Goal: Task Accomplishment & Management: Use online tool/utility

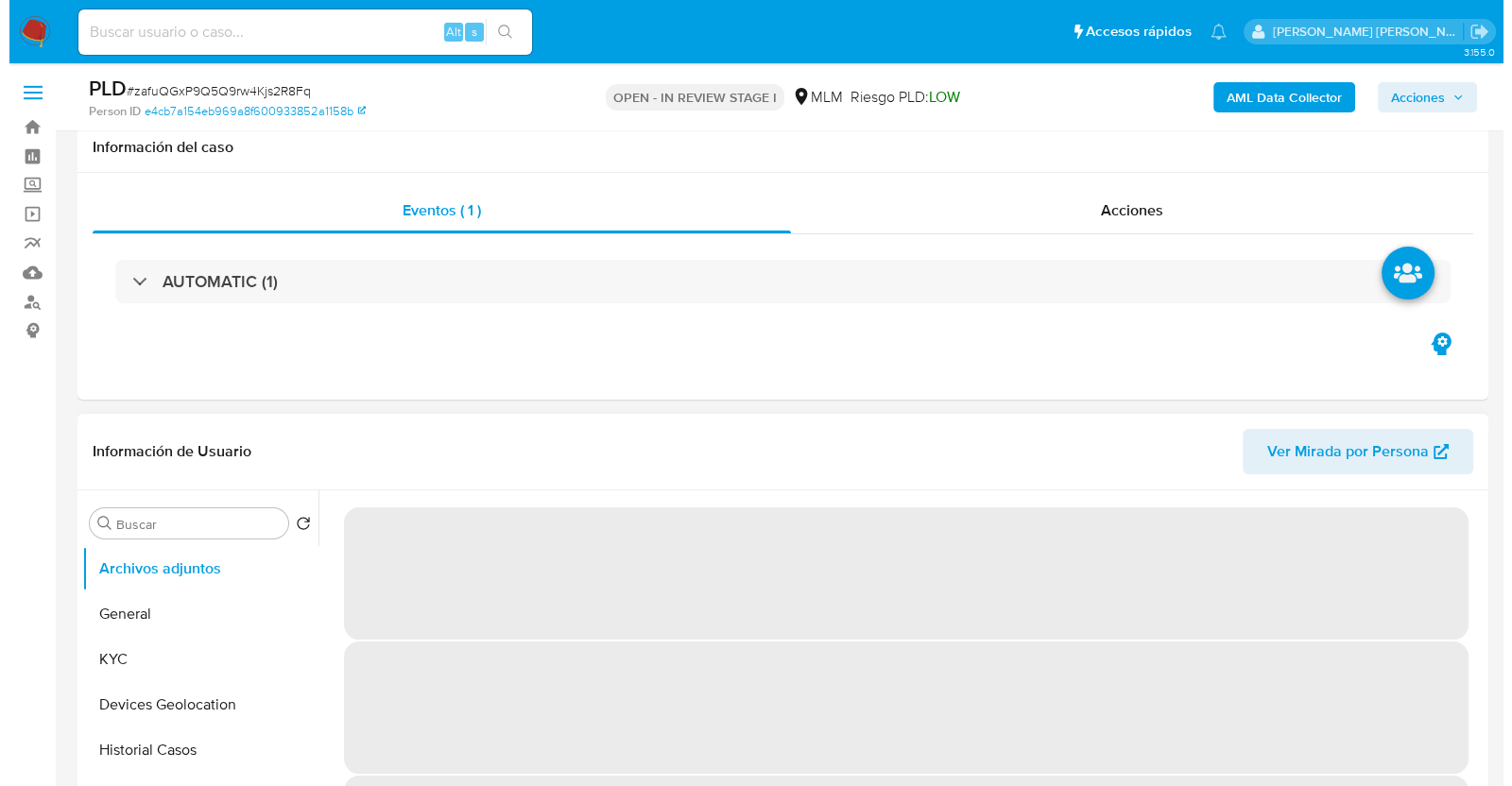
scroll to position [354, 0]
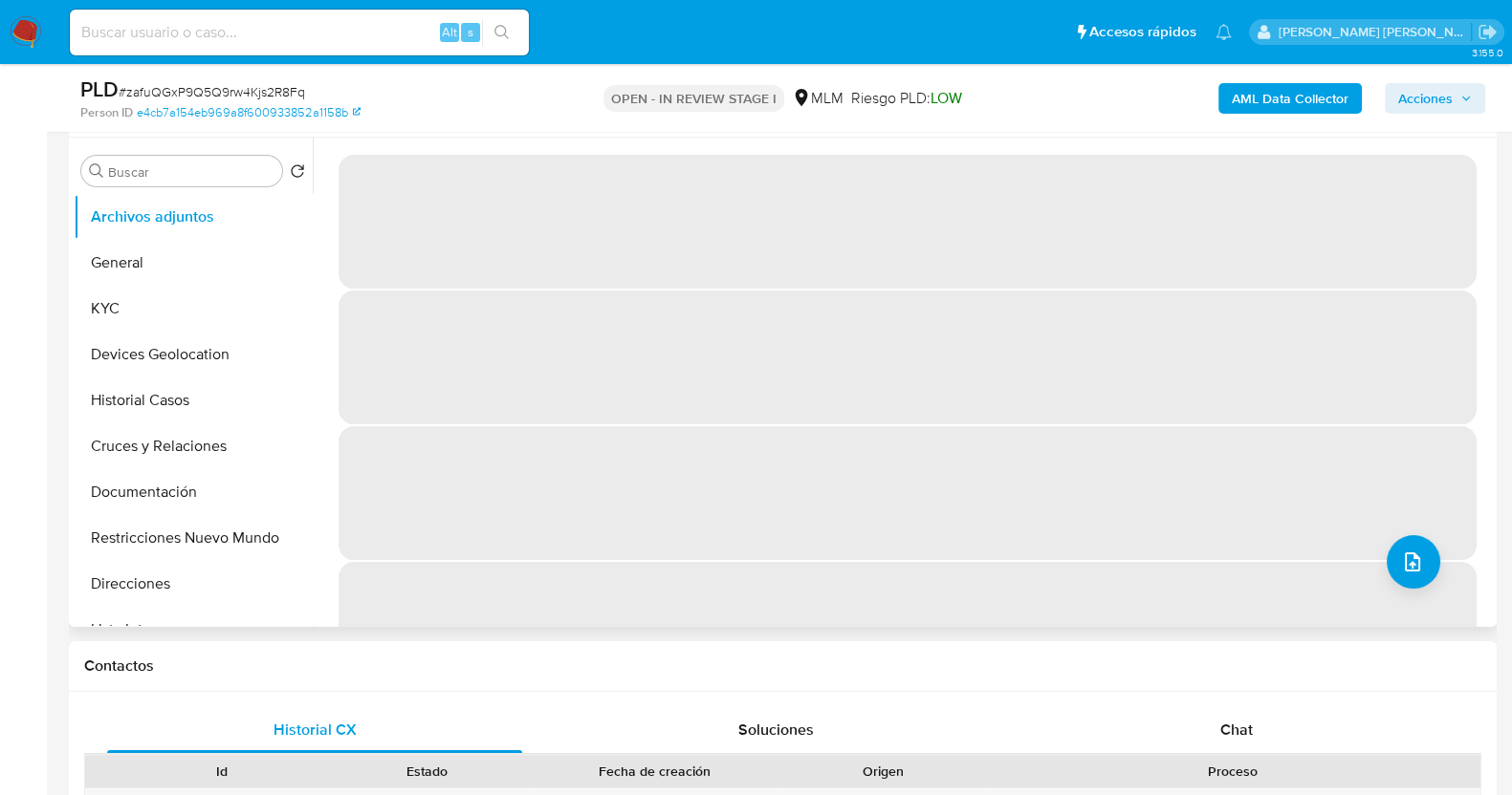
select select "10"
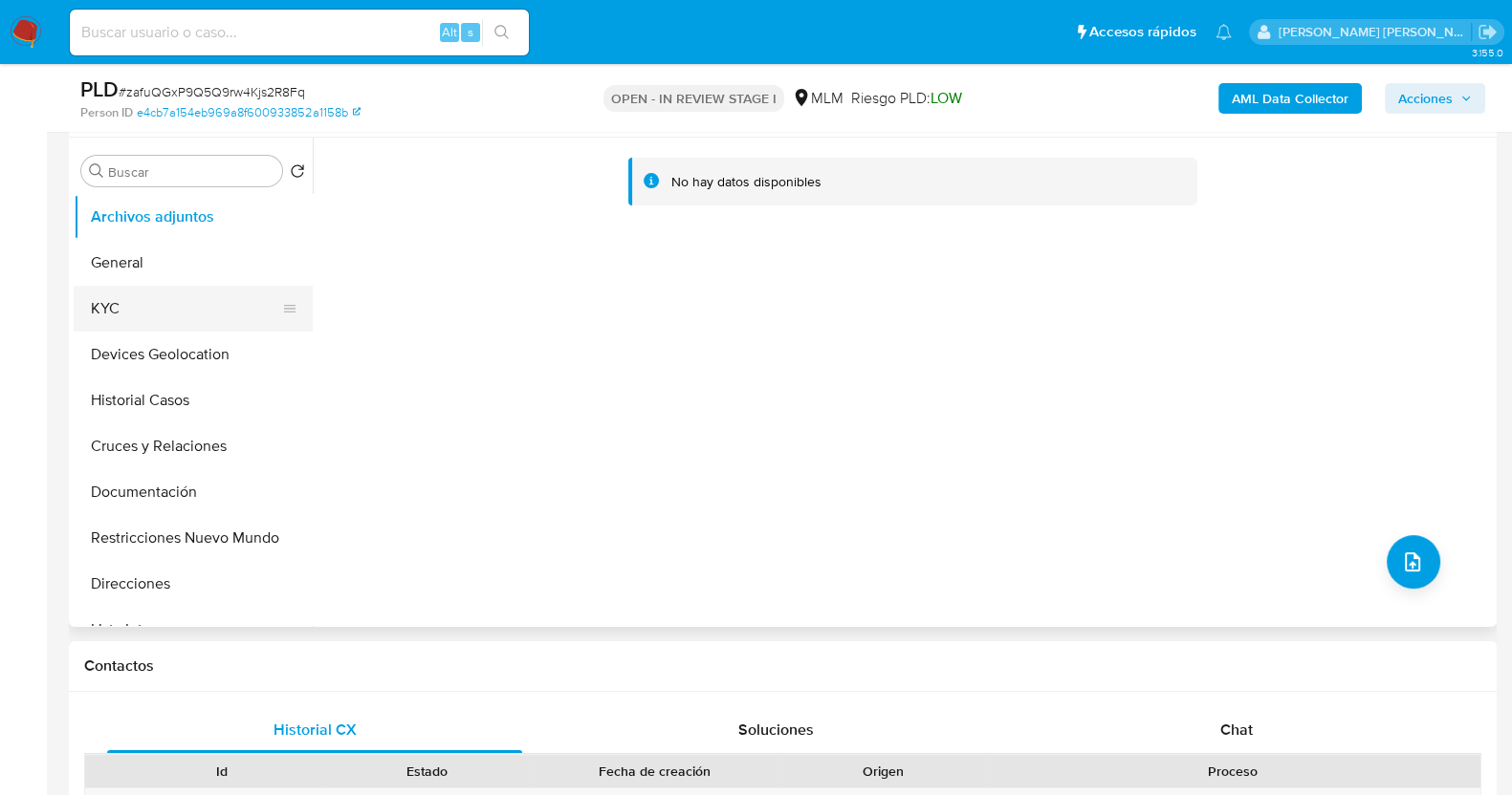
click at [137, 303] on button "KYC" at bounding box center [185, 308] width 224 height 46
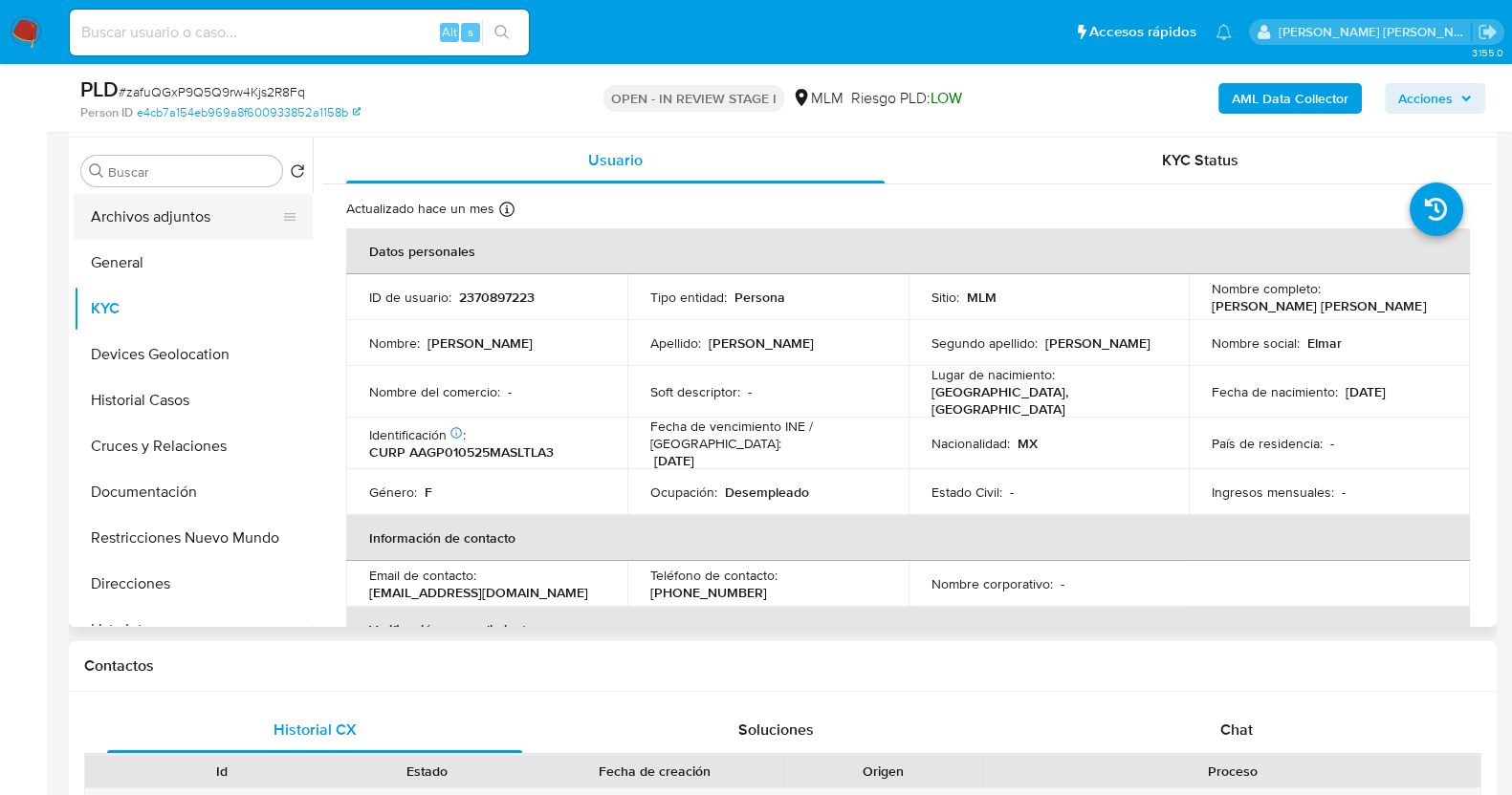
click at [177, 220] on button "Archivos adjuntos" at bounding box center [185, 216] width 224 height 46
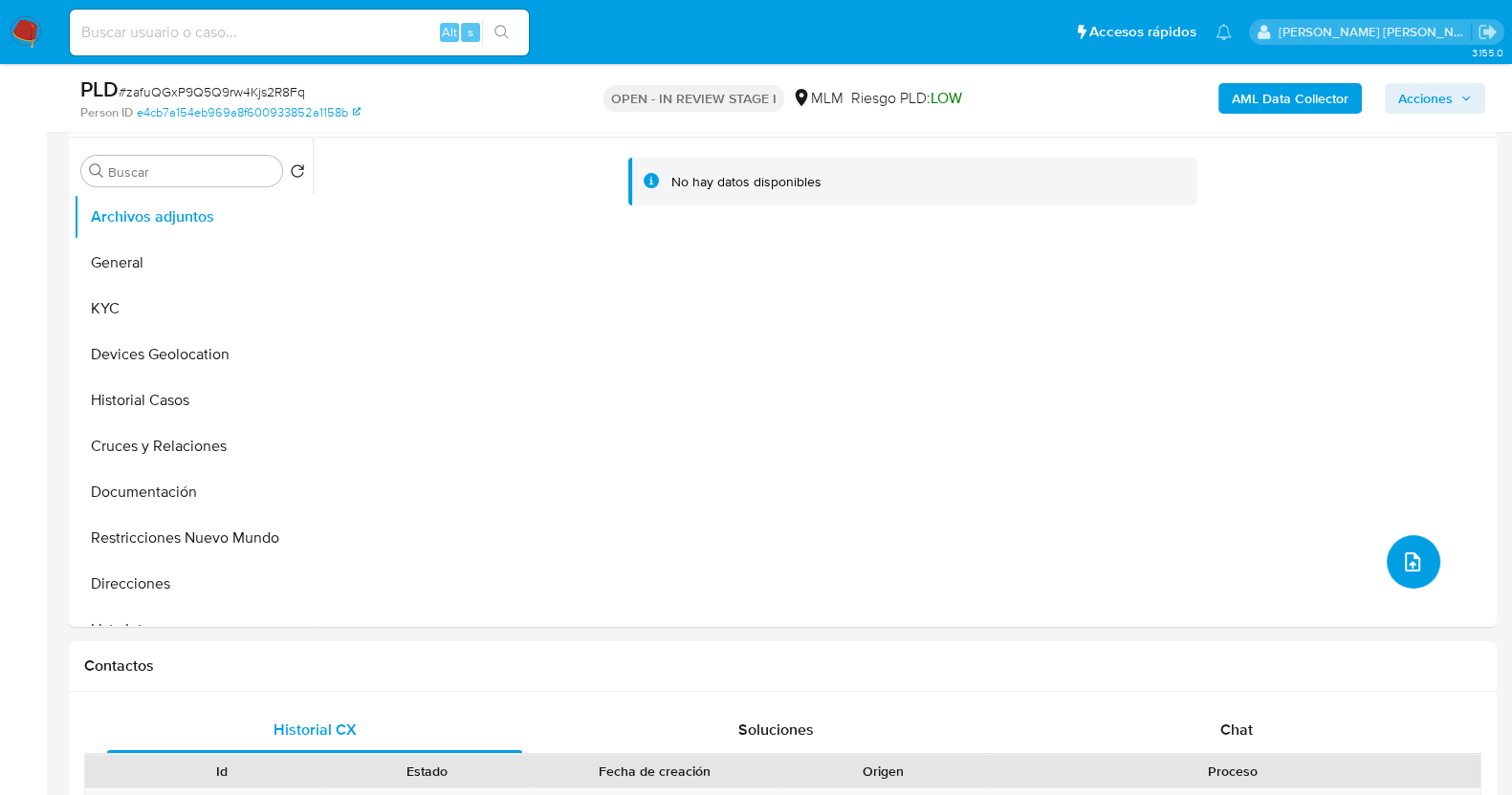
click at [1413, 551] on span "upload-file" at bounding box center [1412, 563] width 23 height 23
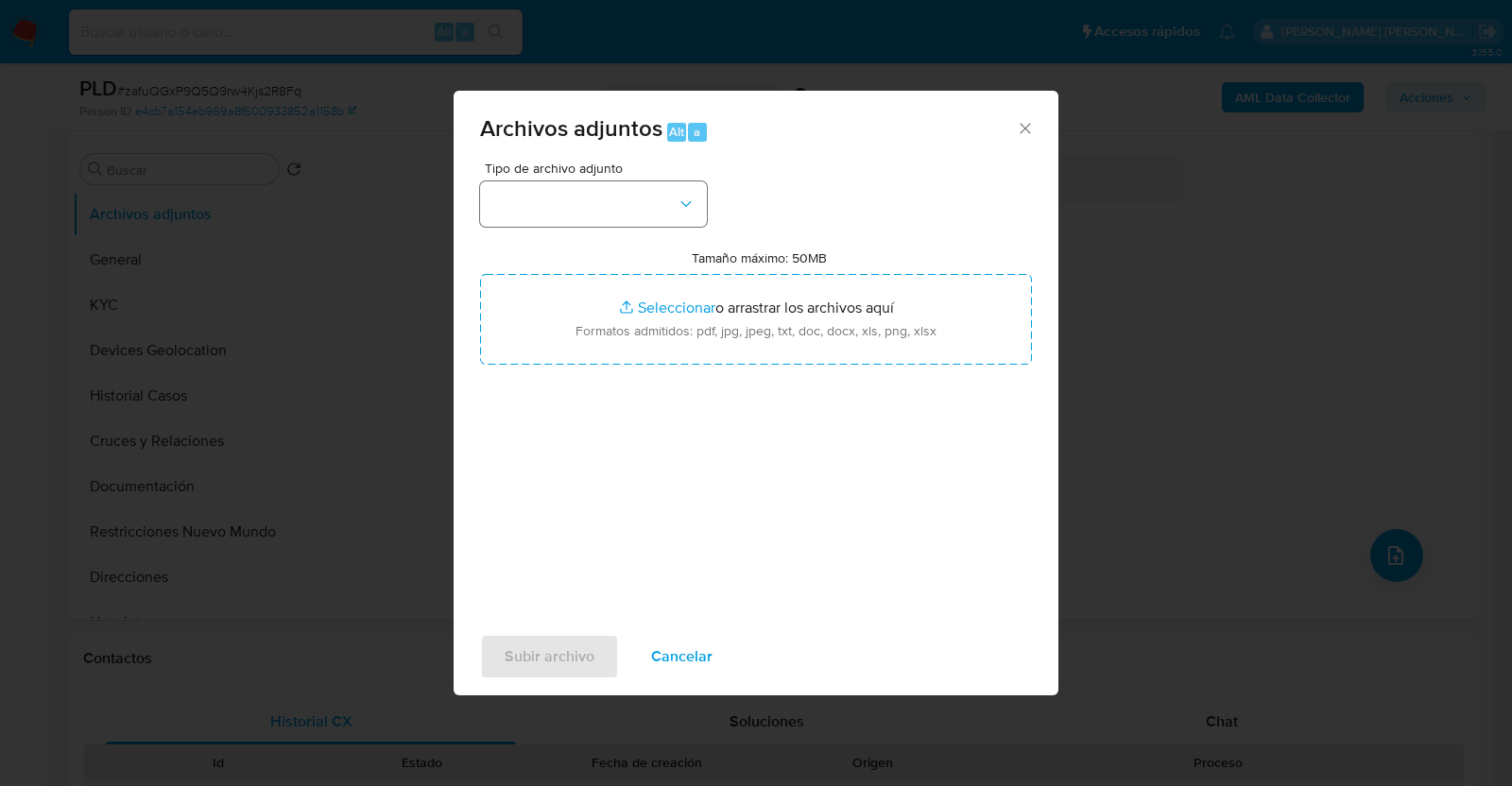
drag, startPoint x: 718, startPoint y: 209, endPoint x: 689, endPoint y: 211, distance: 29.1
click at [705, 210] on div "Tipo de archivo adjunto Tamaño máximo: 50MB Seleccionar archivos Seleccionar o …" at bounding box center [756, 385] width 552 height 446
click at [688, 211] on icon "button" at bounding box center [687, 204] width 19 height 19
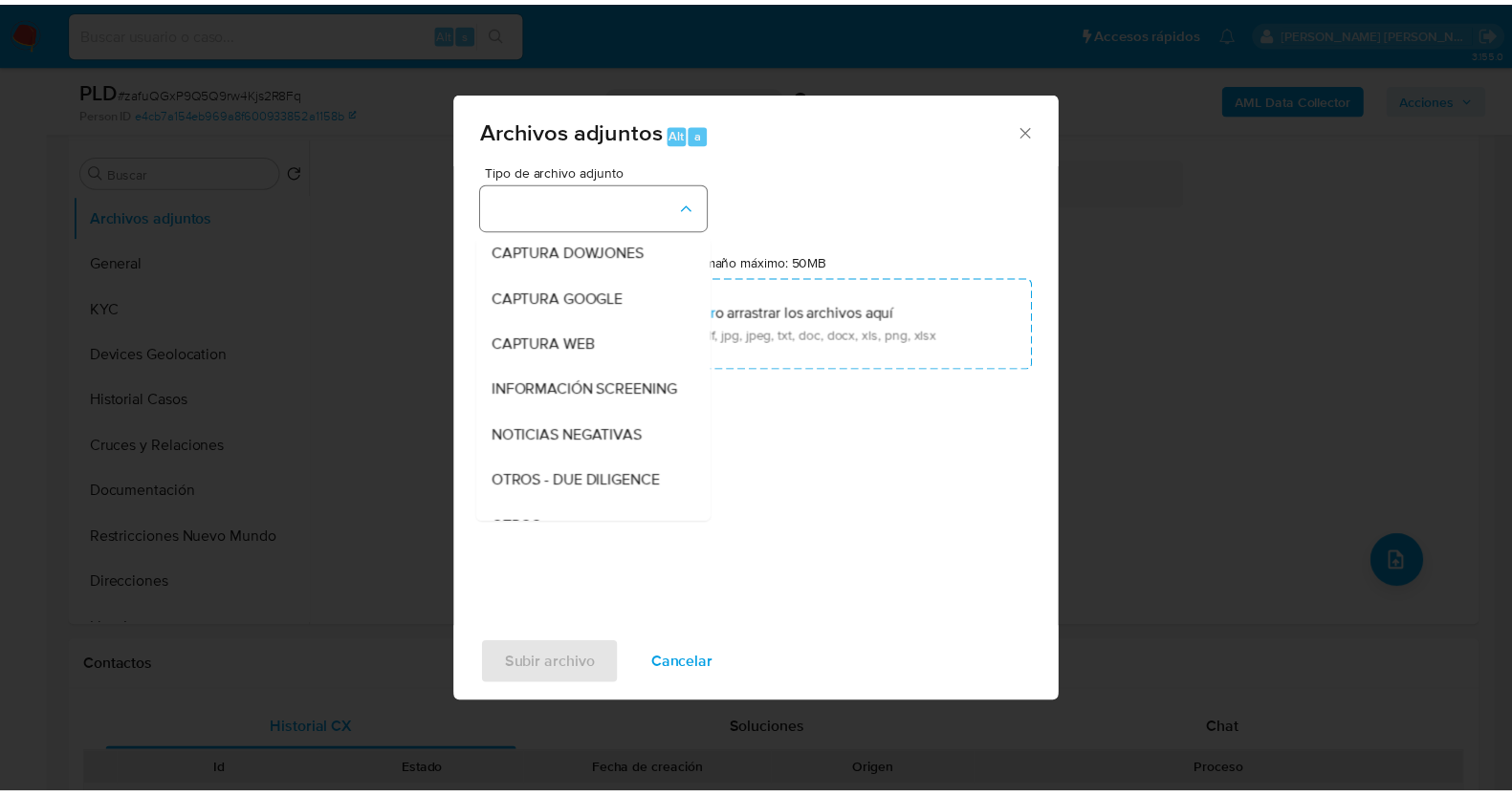
scroll to position [100, 0]
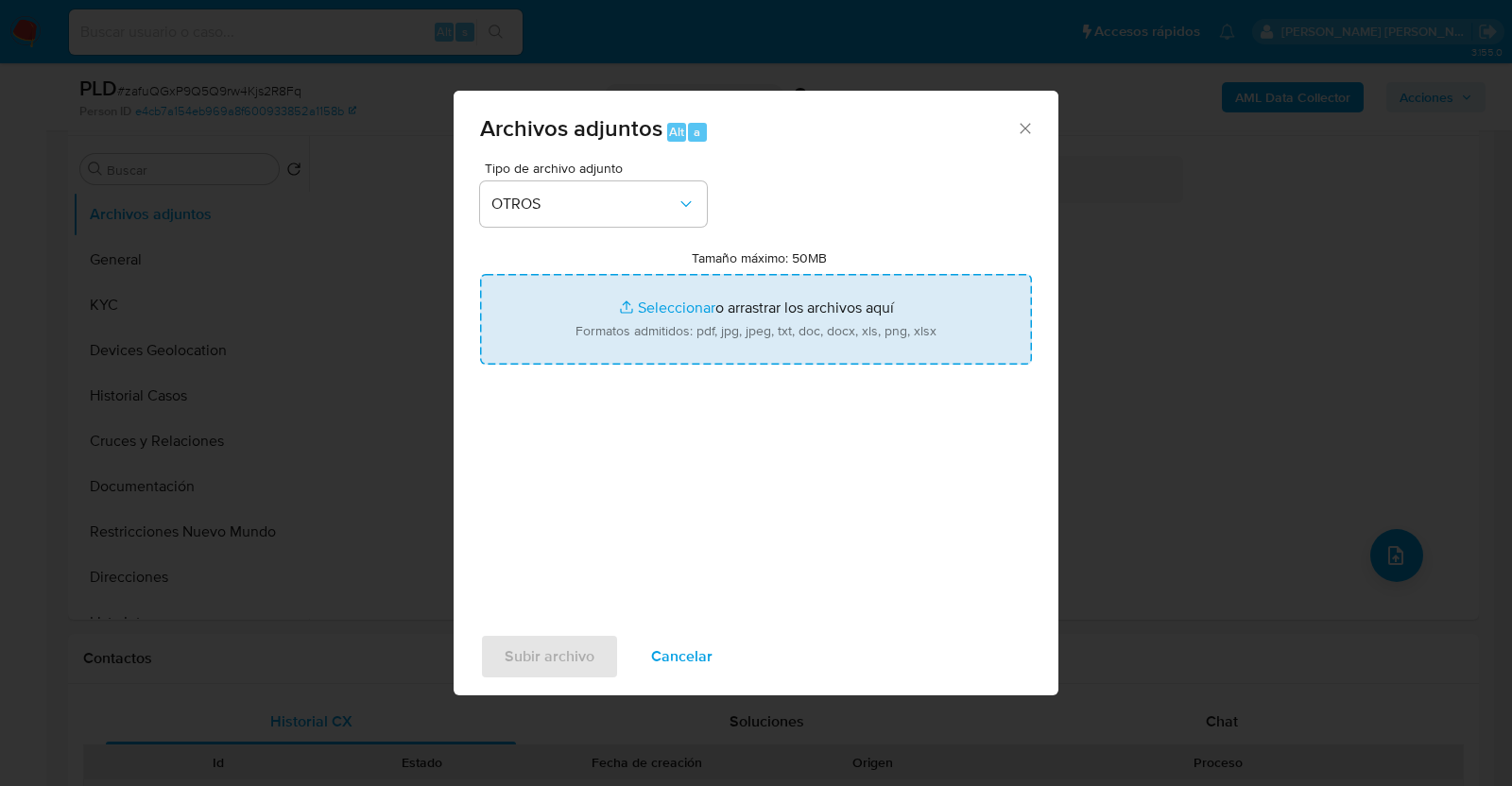
type input "C:\fakepath\2370897223_PAOLA ALVARADO_JUL2025.pdf"
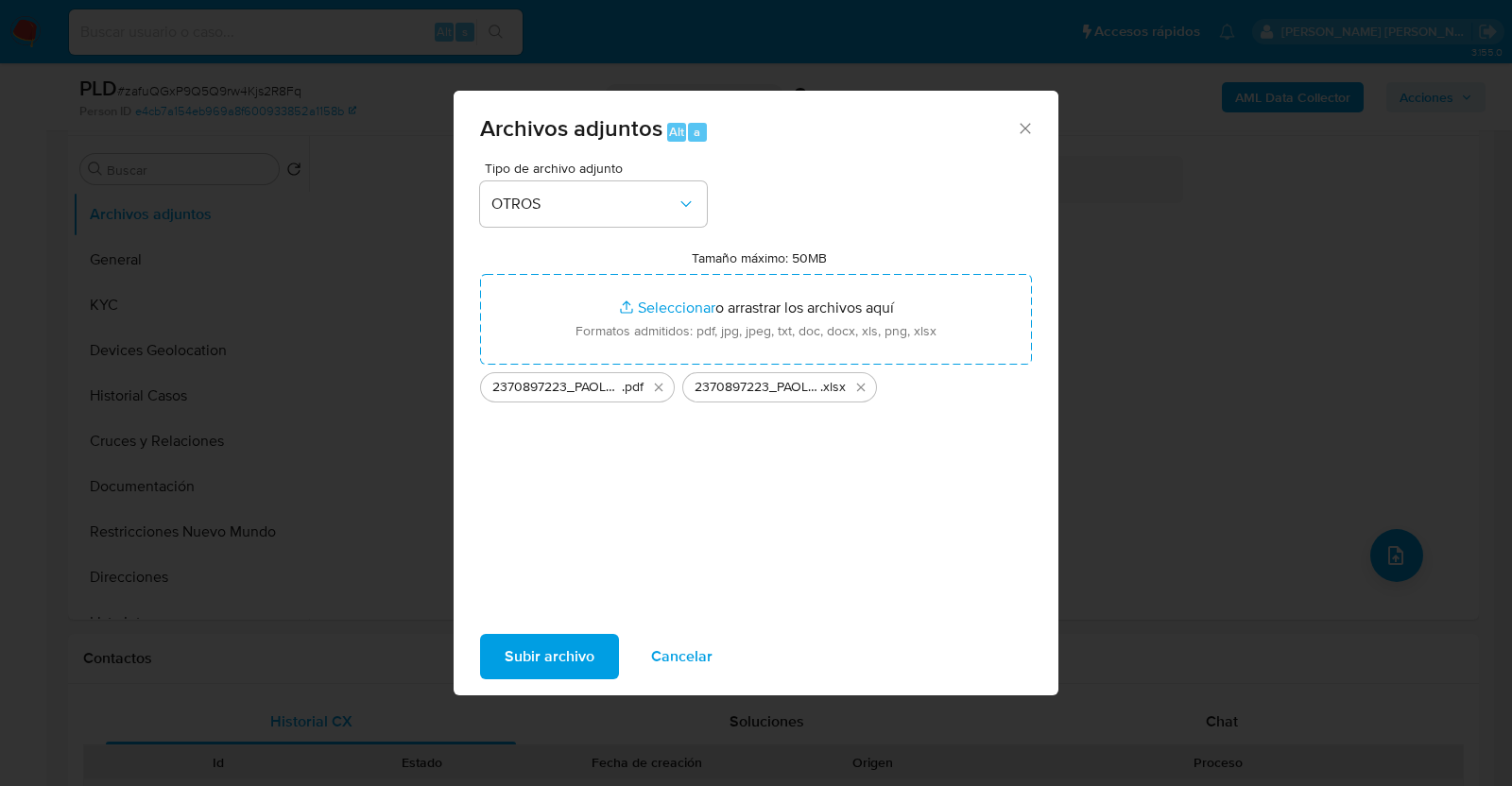
click at [569, 651] on span "Subir archivo" at bounding box center [550, 656] width 90 height 41
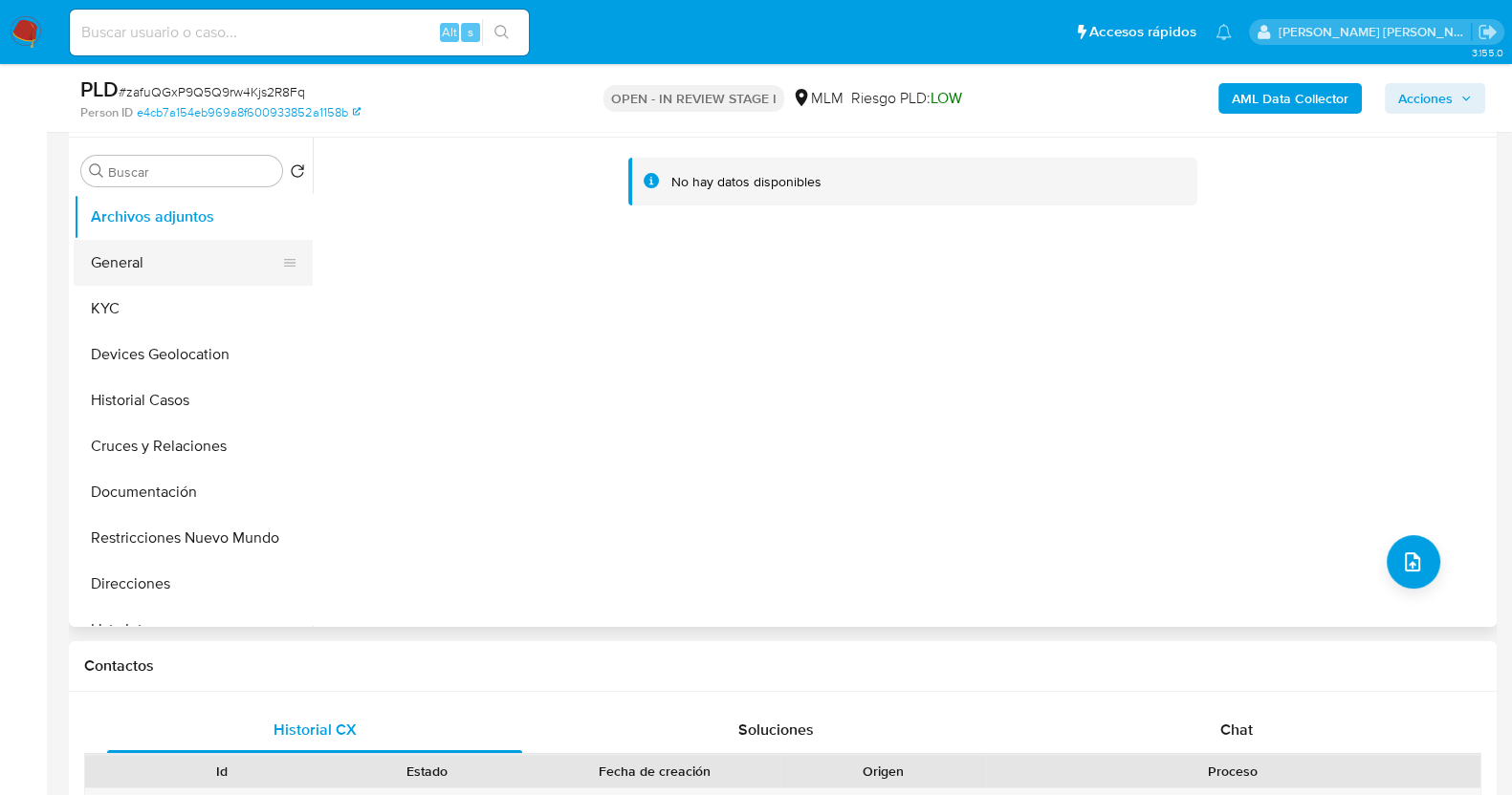
click at [151, 275] on button "General" at bounding box center [185, 262] width 224 height 46
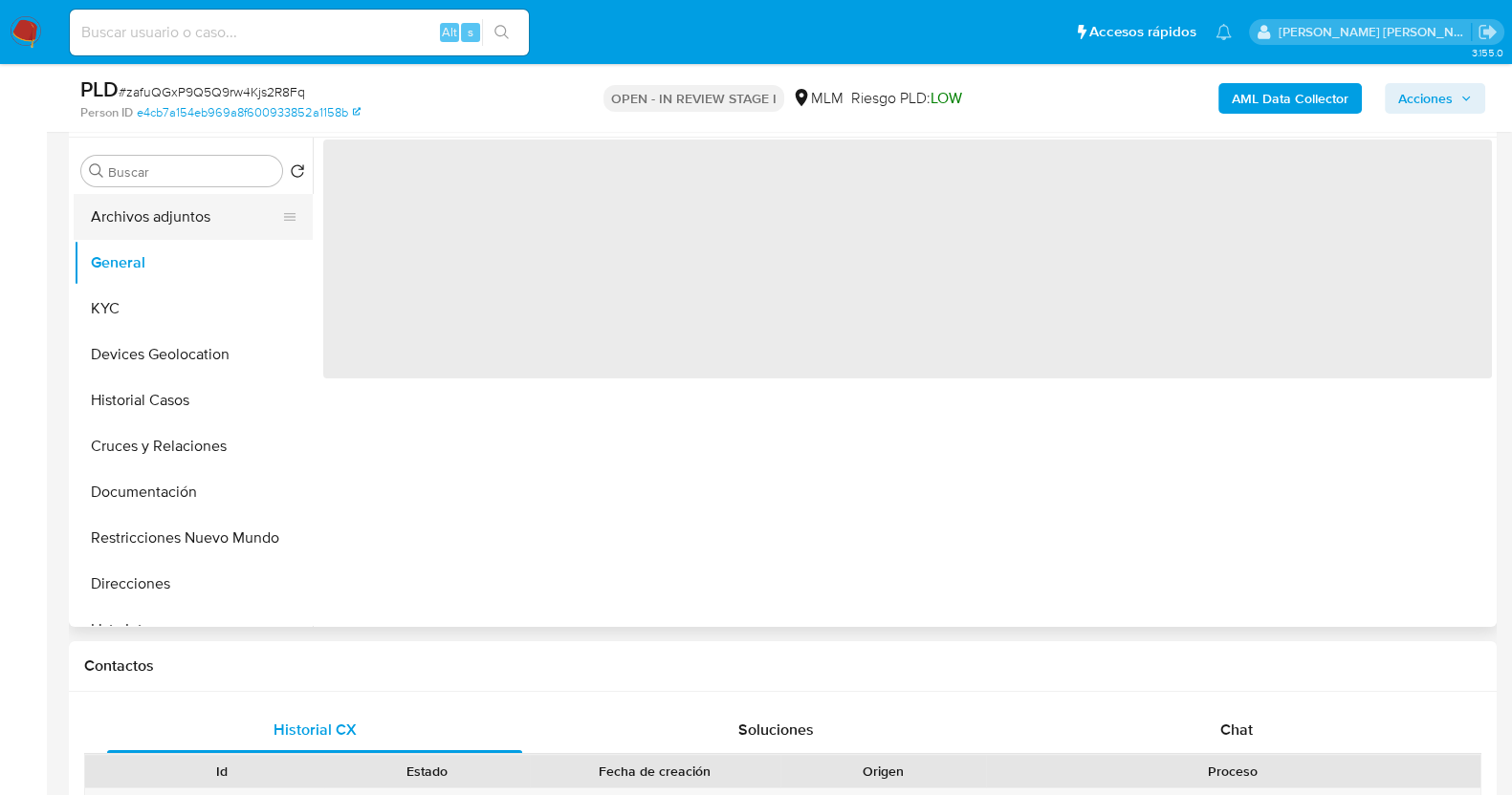
click at [164, 228] on button "Archivos adjuntos" at bounding box center [185, 216] width 224 height 46
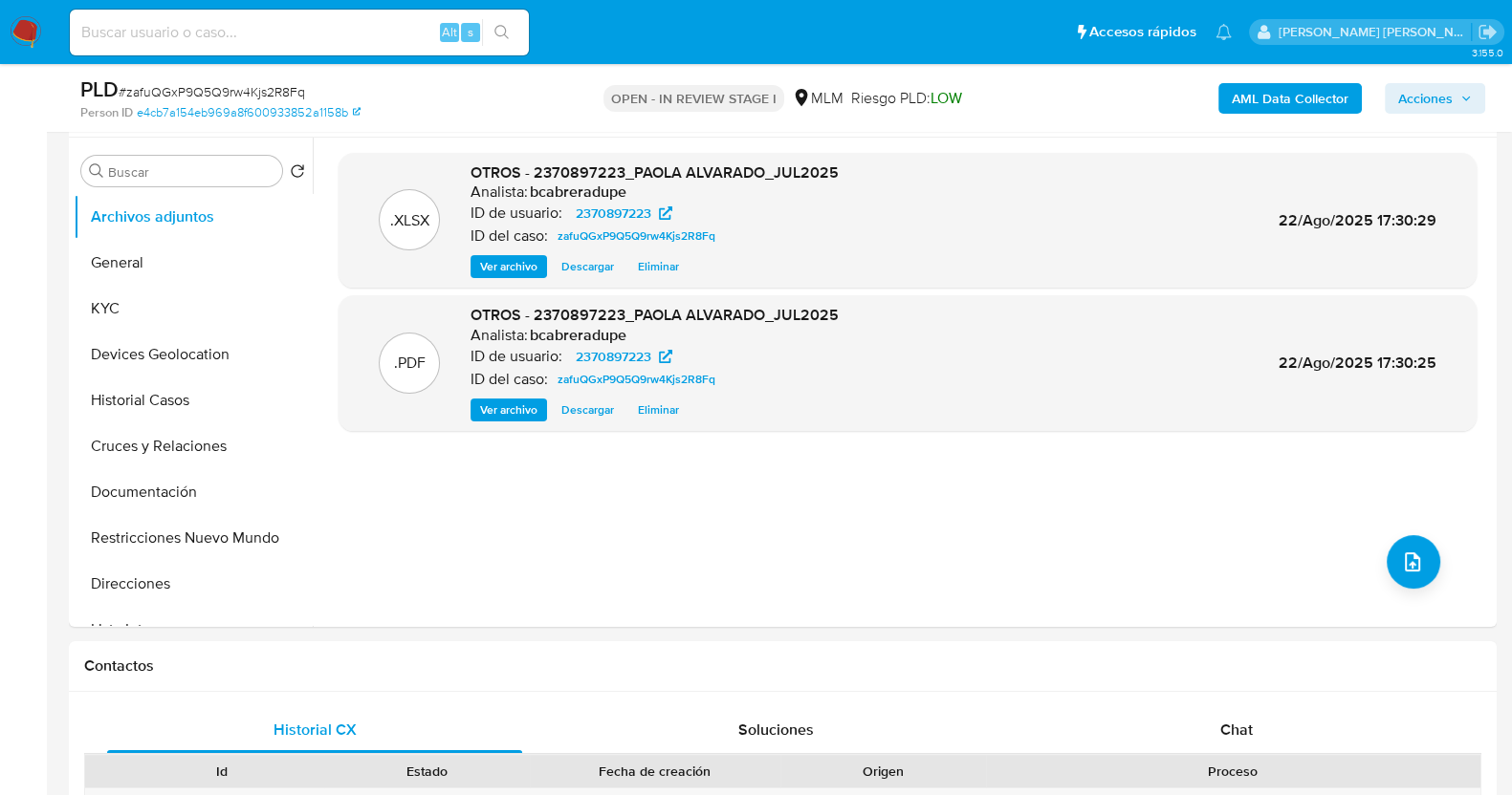
click at [1446, 90] on span "Acciones" at bounding box center [1425, 99] width 54 height 31
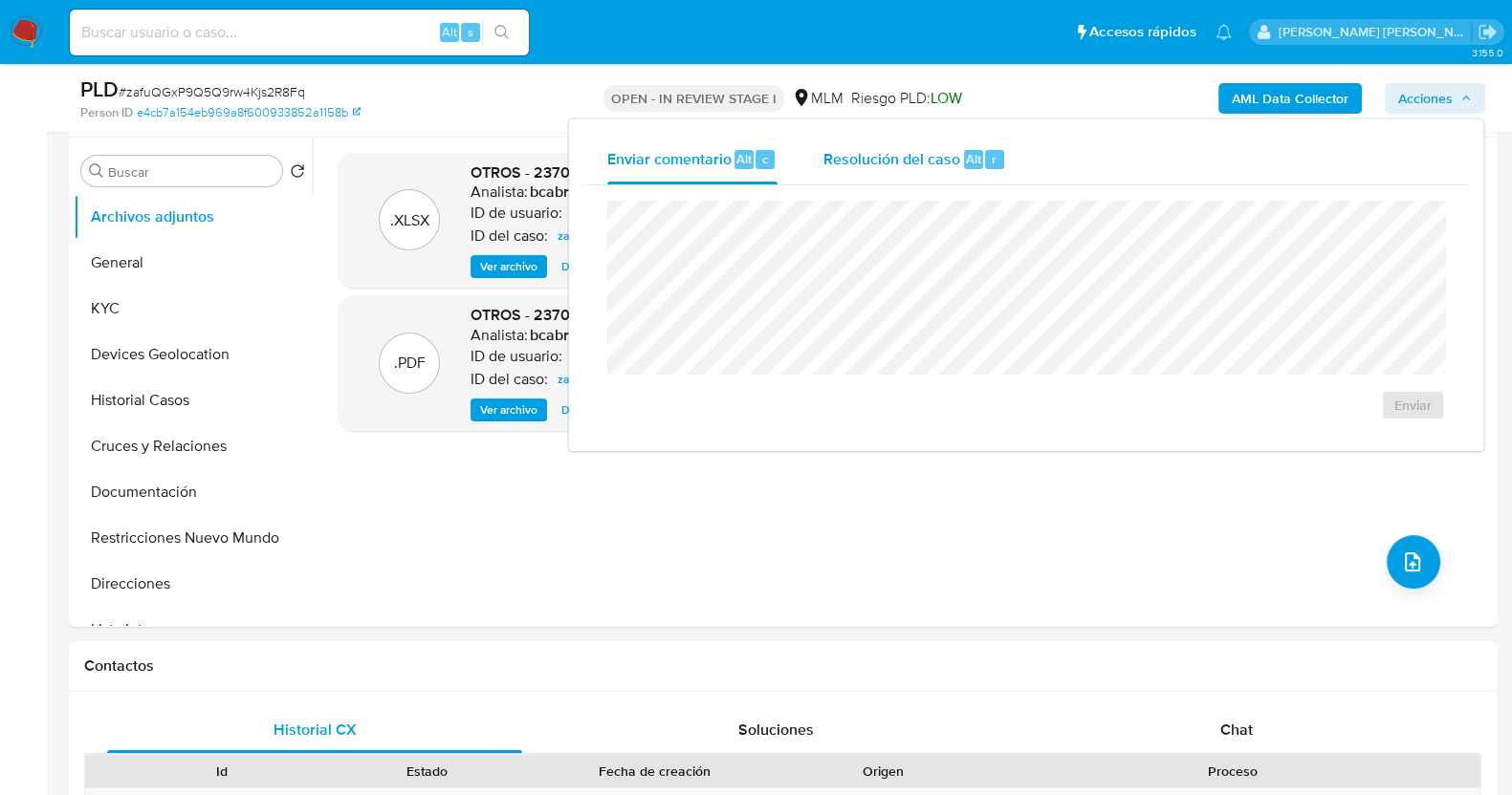
click at [932, 168] on span "Resolución del caso" at bounding box center [891, 158] width 137 height 22
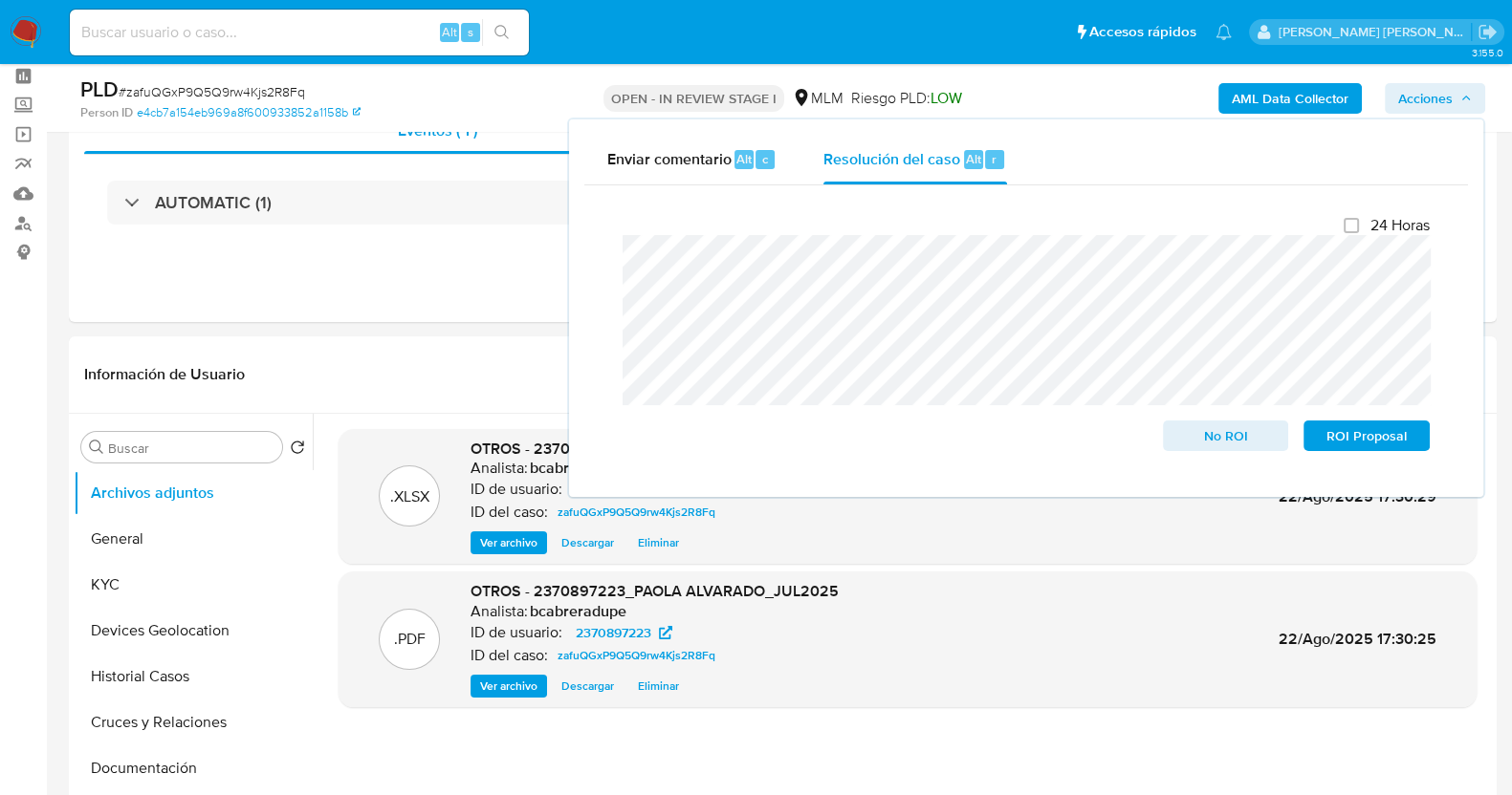
scroll to position [118, 0]
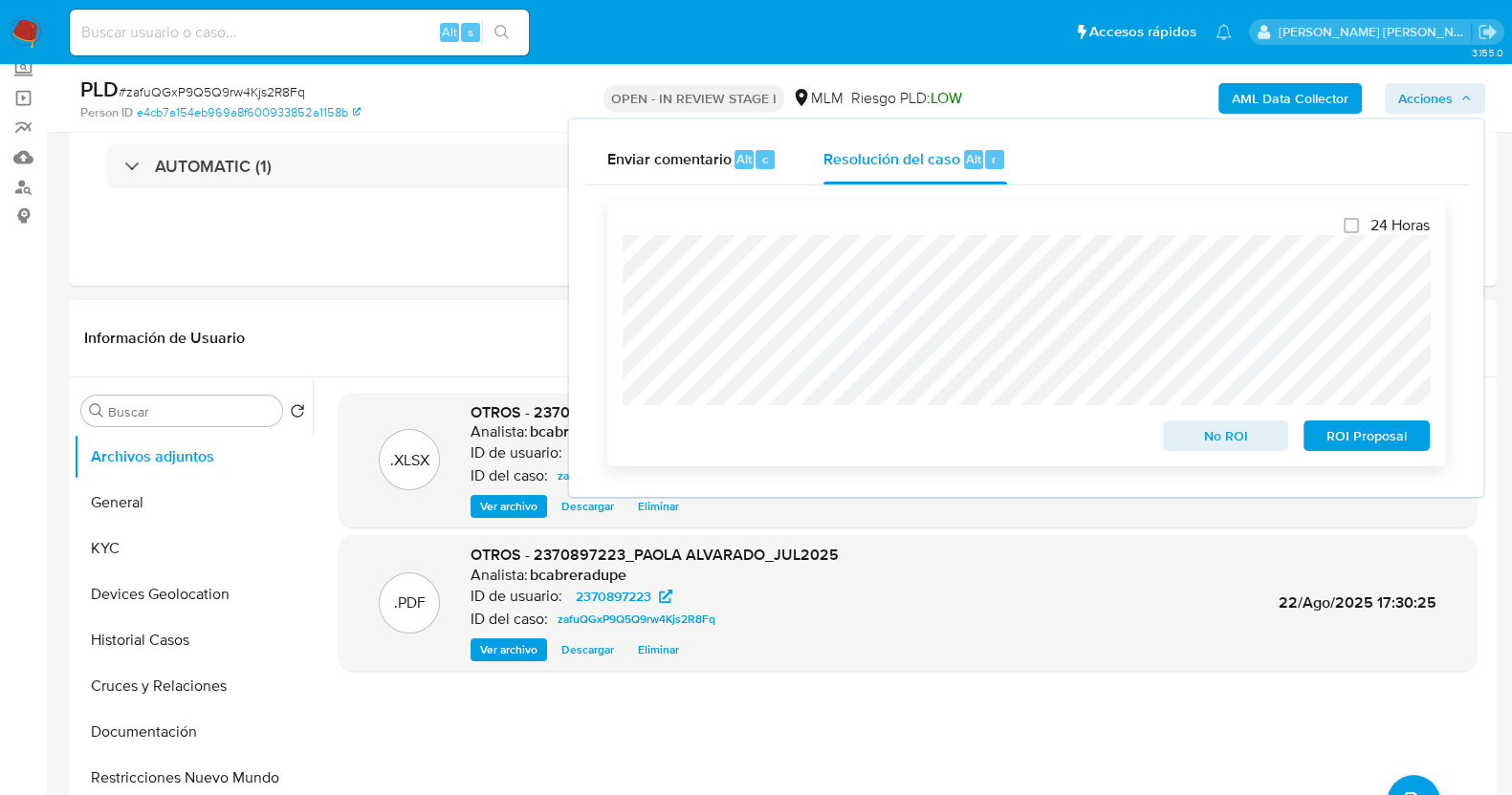
click at [1376, 443] on span "ROI Proposal" at bounding box center [1366, 436] width 100 height 27
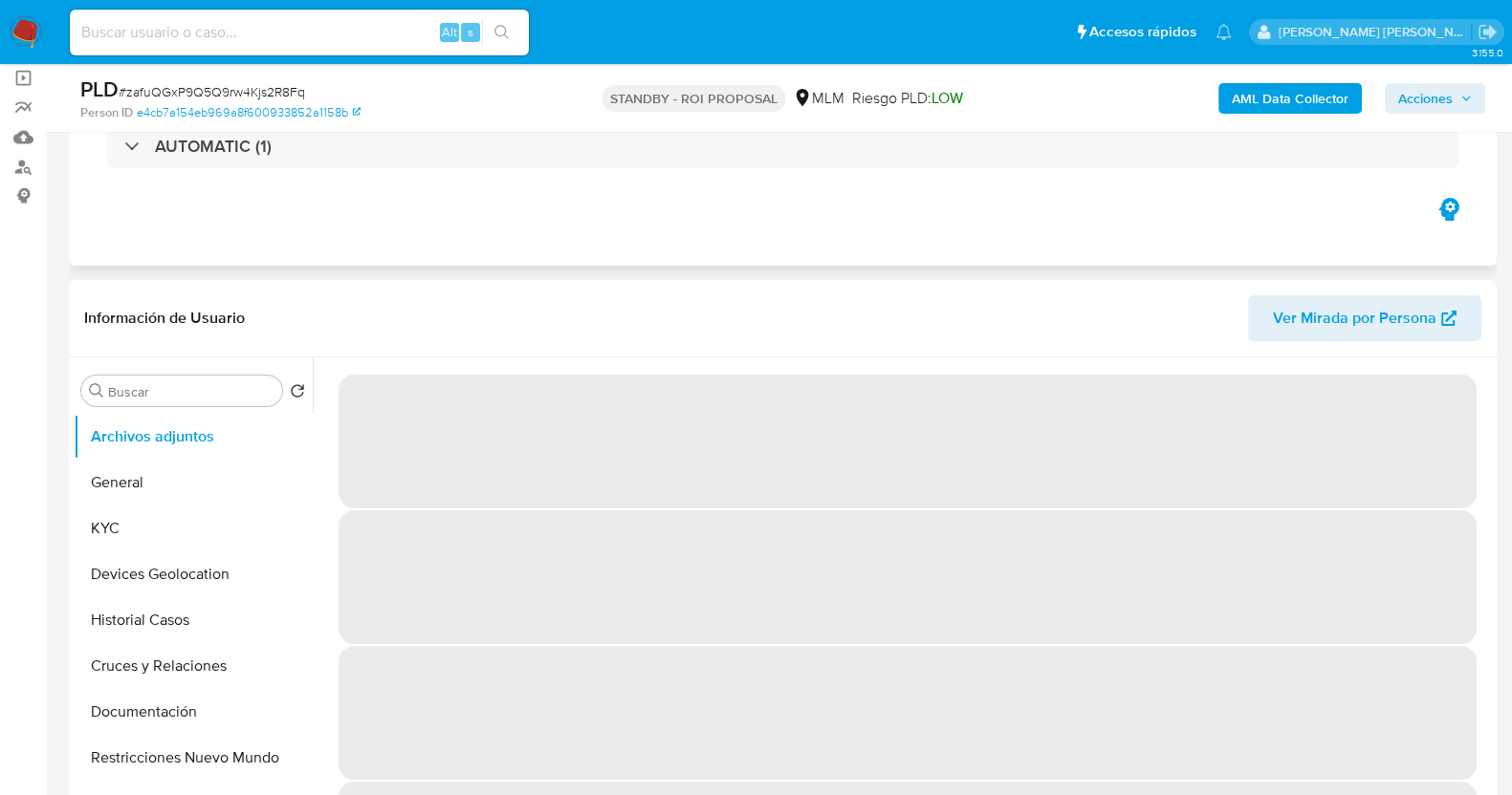
scroll to position [118, 0]
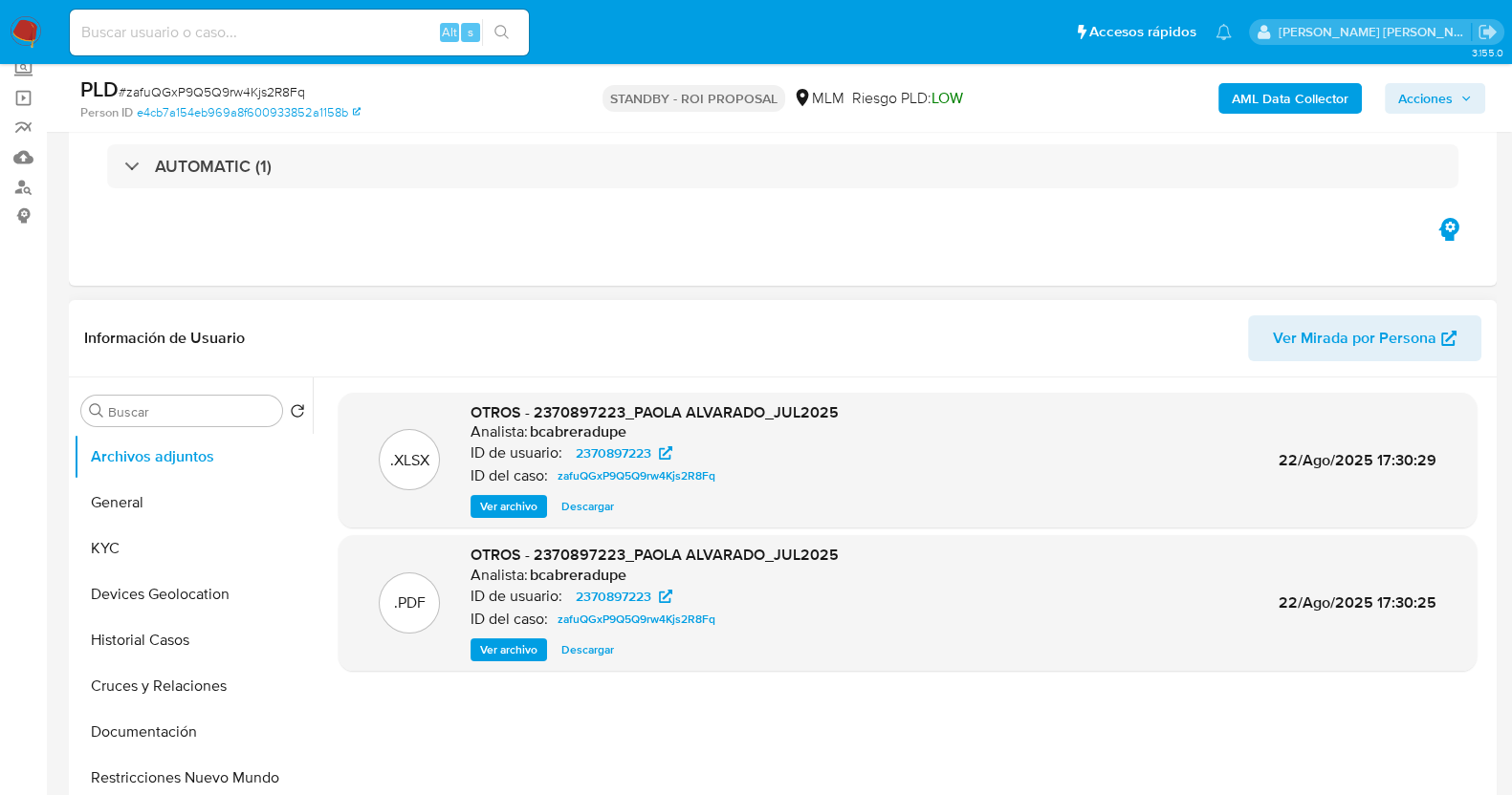
select select "10"
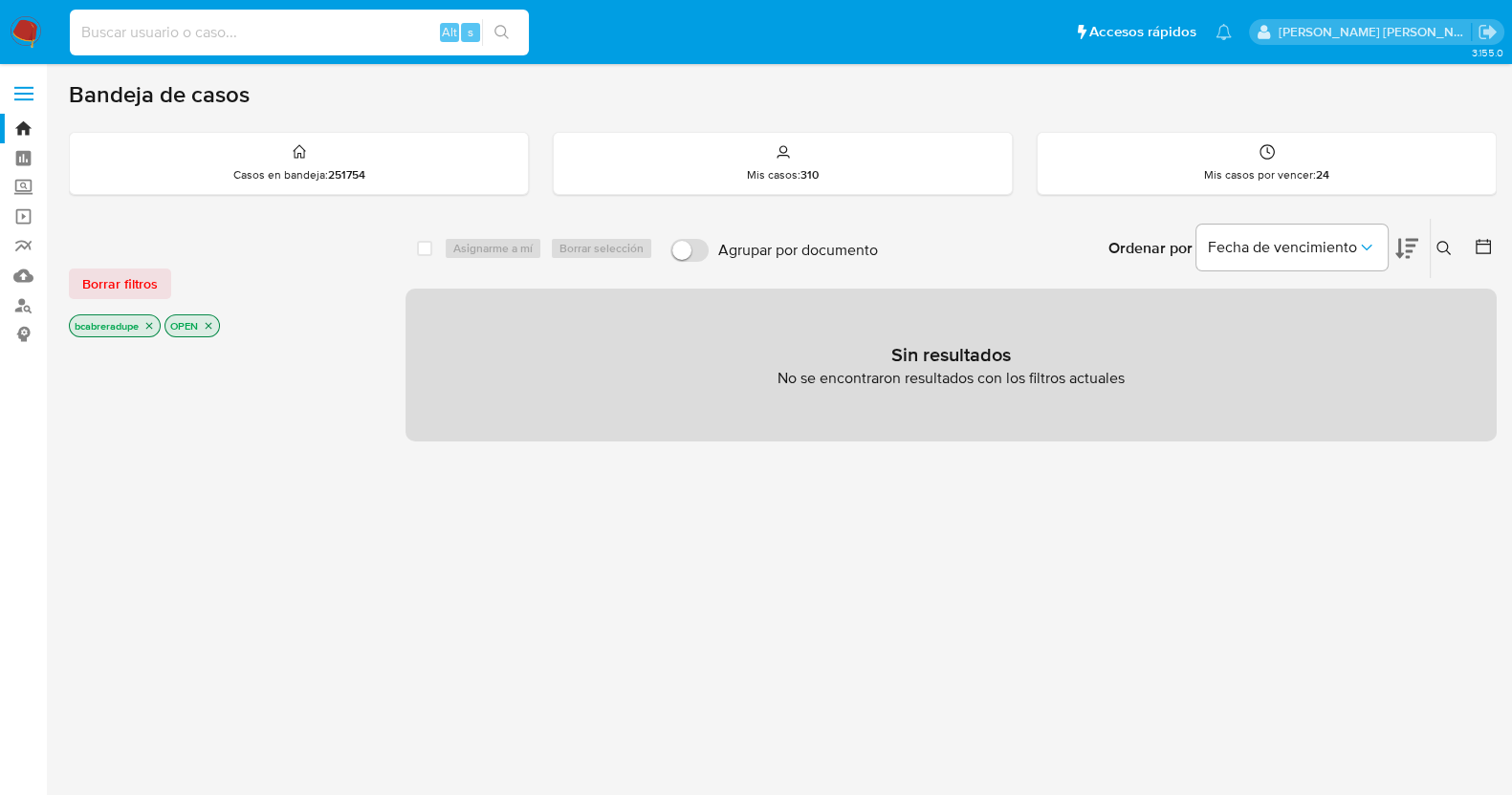
drag, startPoint x: 244, startPoint y: 37, endPoint x: 344, endPoint y: 37, distance: 100.0
click at [244, 37] on input at bounding box center [299, 33] width 459 height 25
paste input "1460514633"
type input "1460514633"
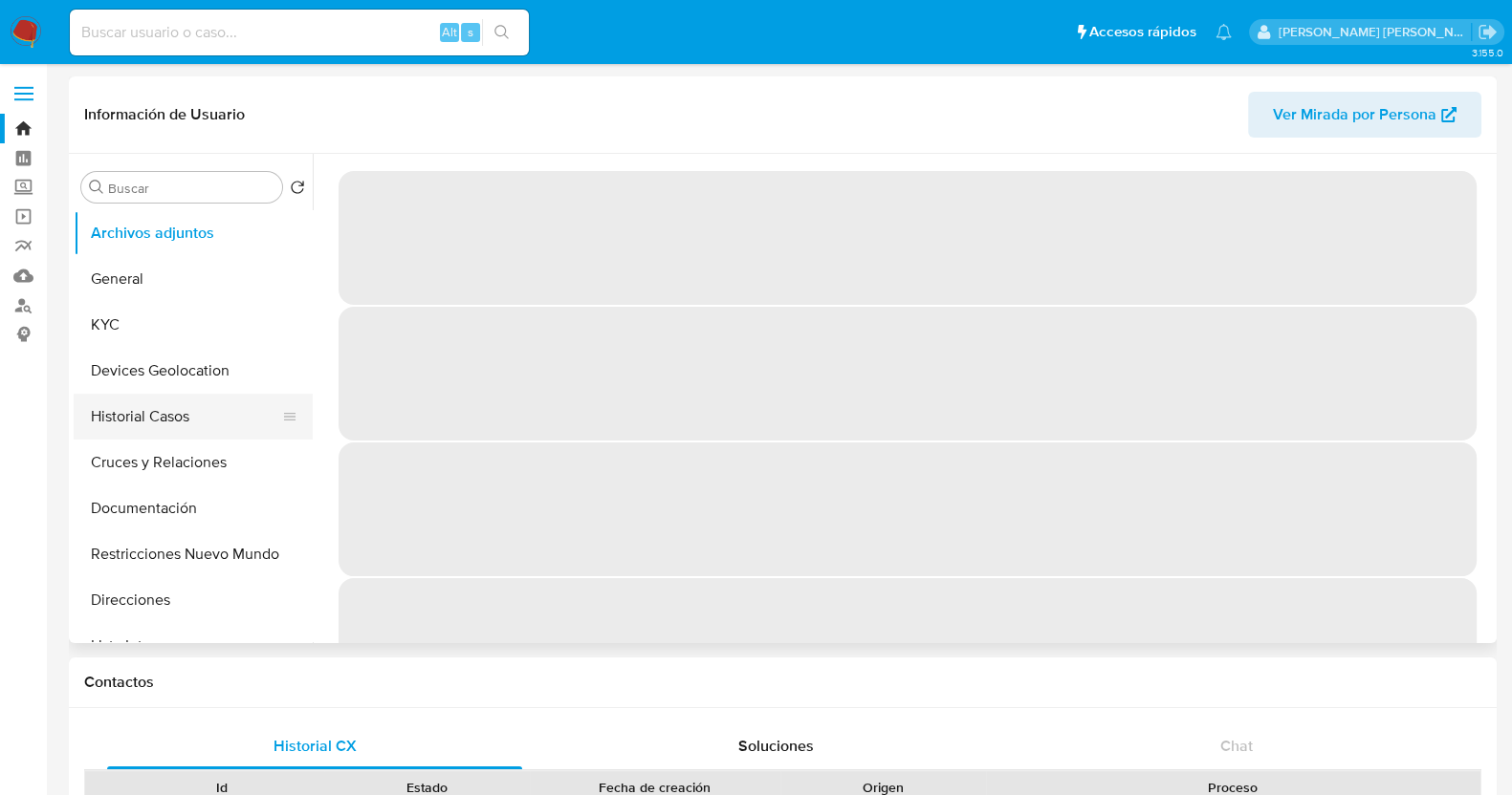
select select "10"
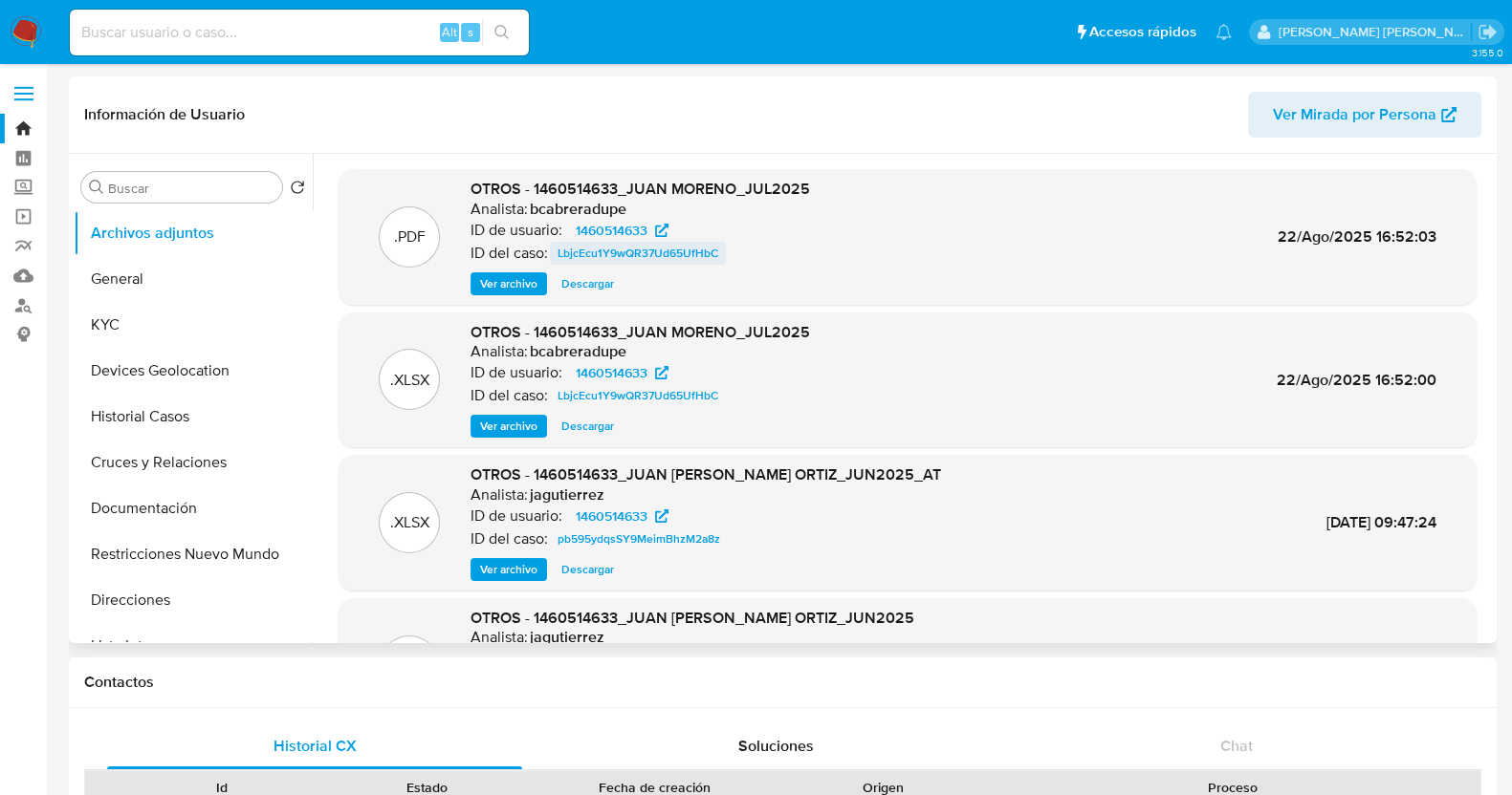
click at [612, 251] on span "LbjcEcu1Y9wQR37Ud65UfHbC" at bounding box center [637, 254] width 161 height 23
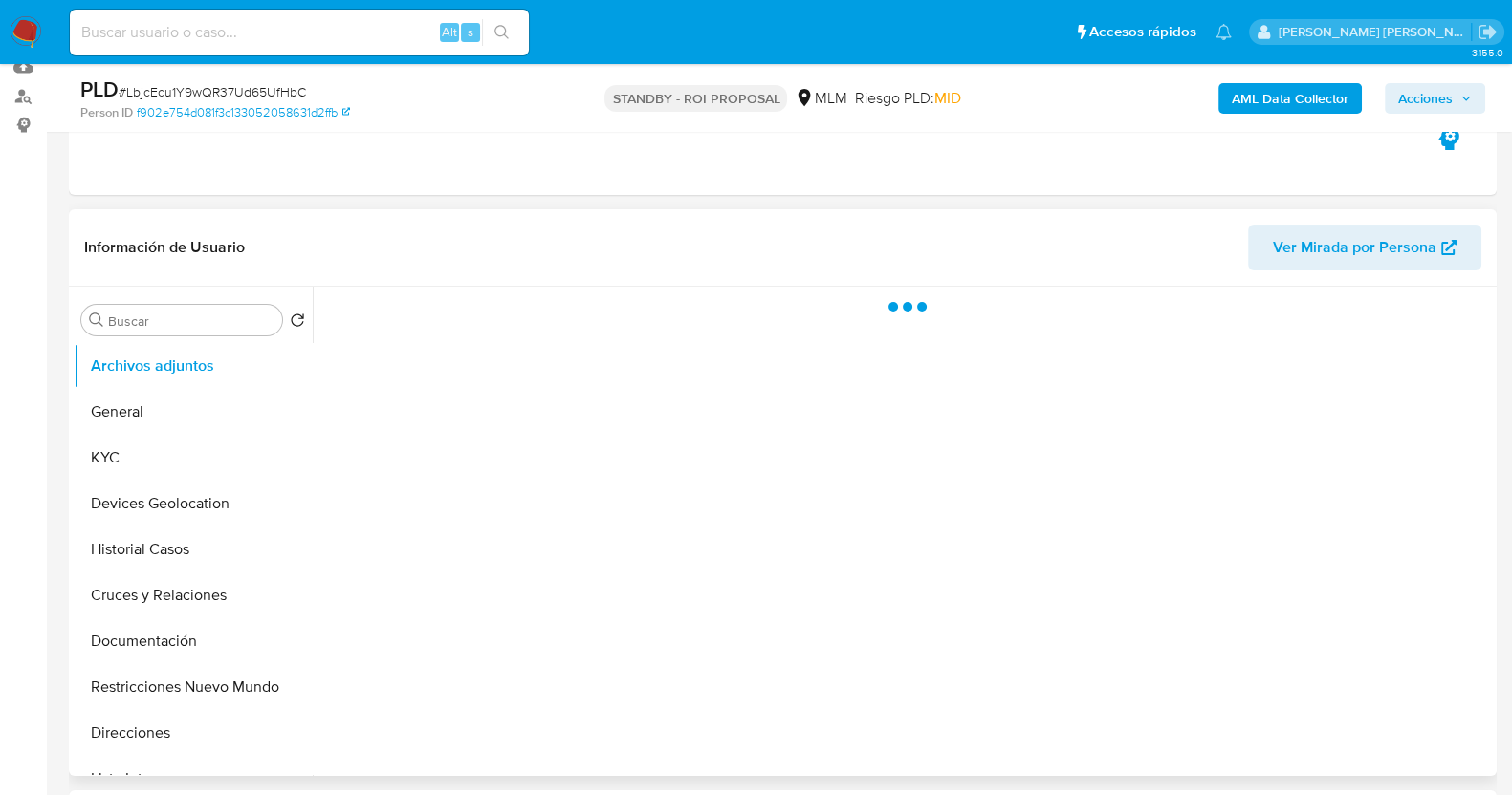
scroll to position [358, 0]
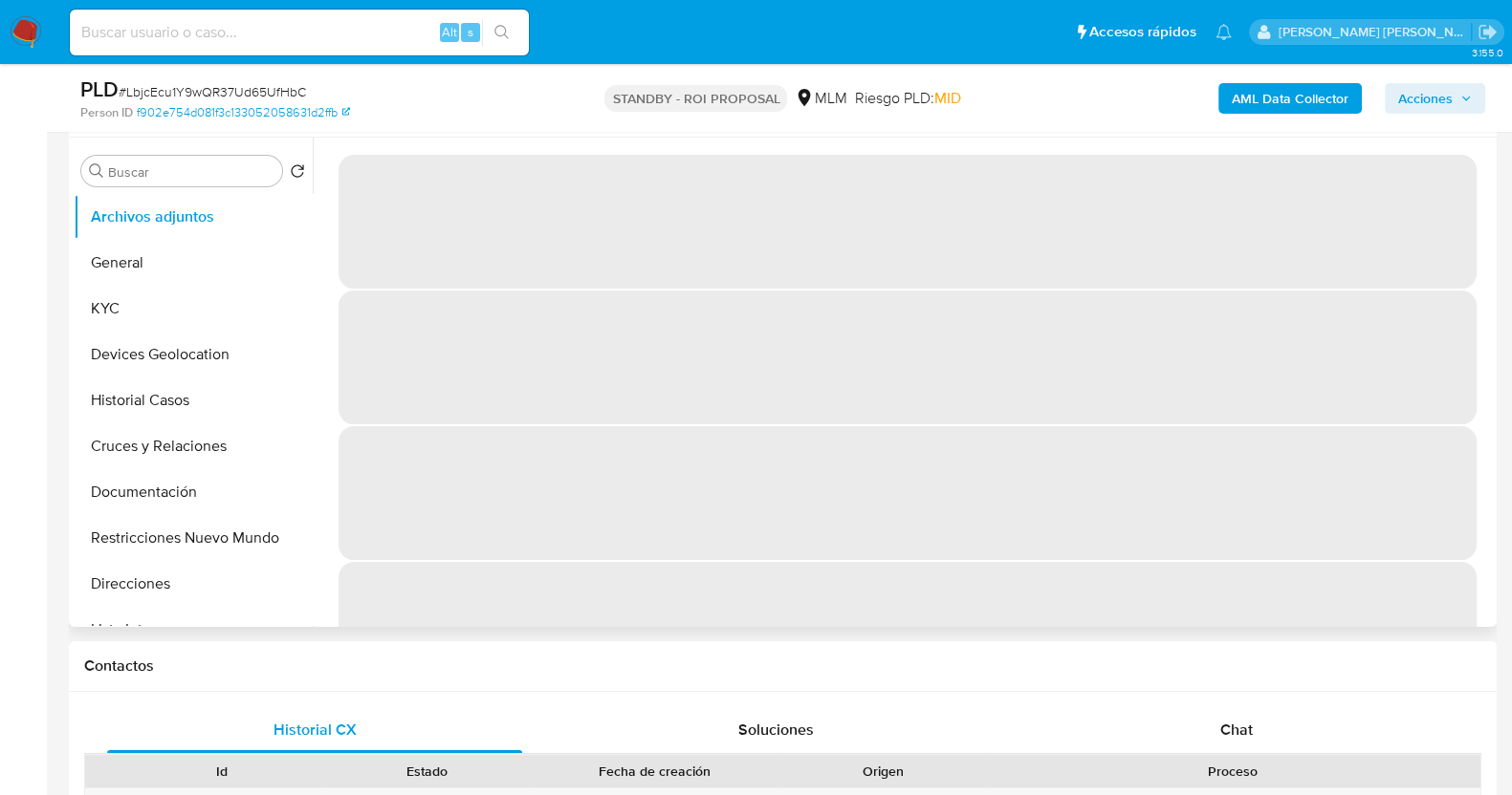
select select "10"
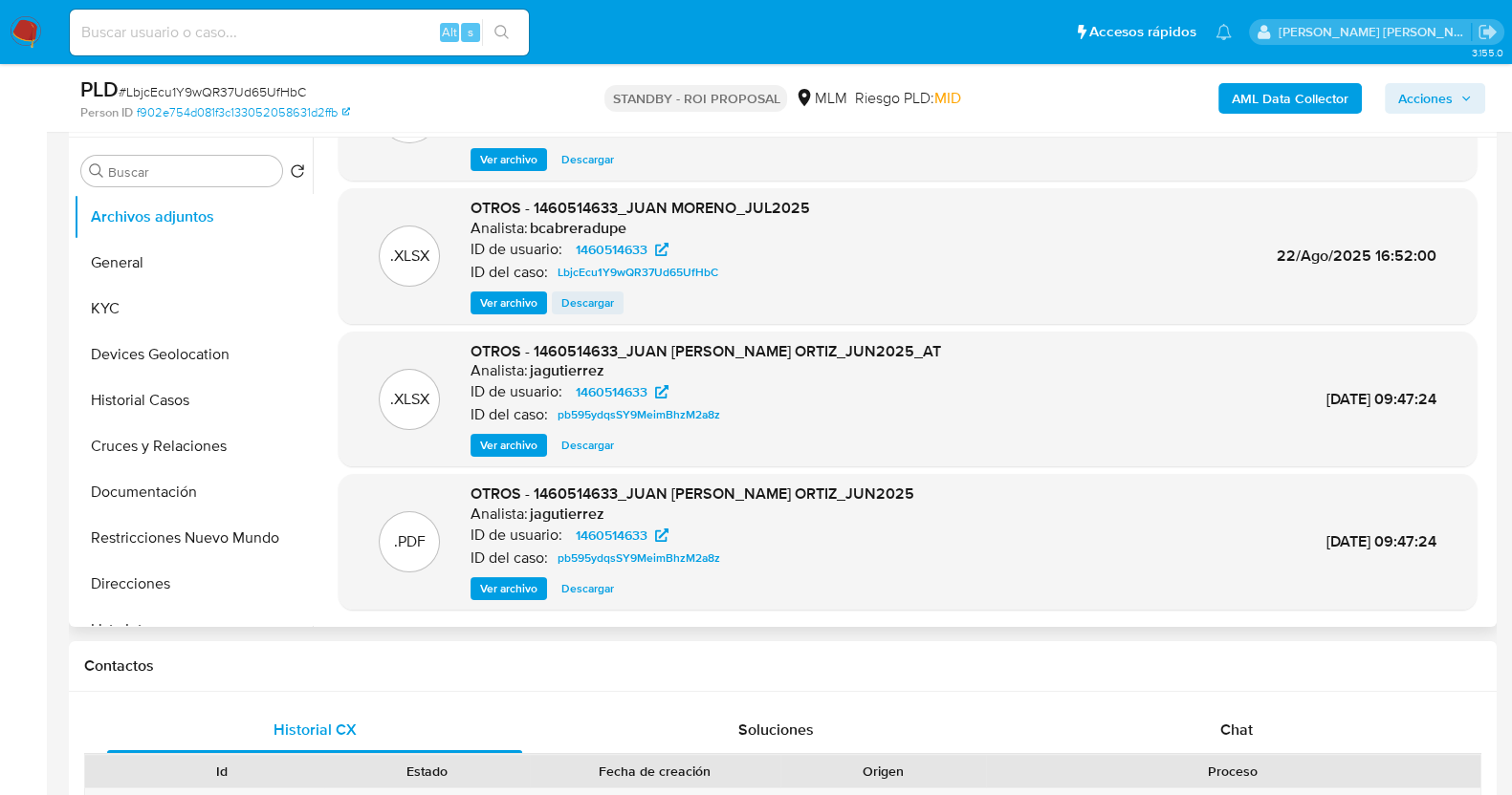
scroll to position [0, 0]
